Goal: Task Accomplishment & Management: Manage account settings

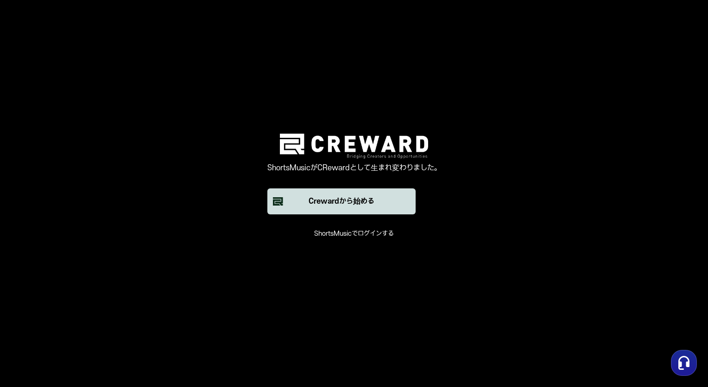
click at [342, 201] on div "Crewardから始める" at bounding box center [342, 201] width 66 height 11
